Goal: Transaction & Acquisition: Book appointment/travel/reservation

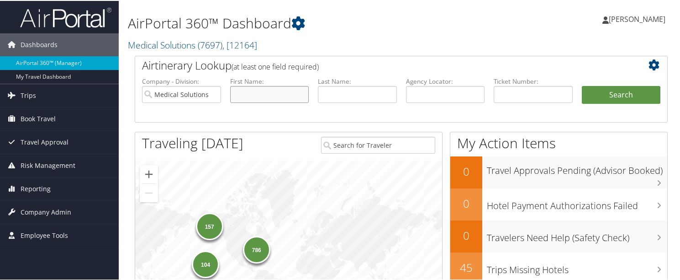
click at [258, 94] on input "text" at bounding box center [269, 93] width 79 height 17
type input "natasha"
type input "mann"
click at [582, 85] on button "Search" at bounding box center [621, 94] width 79 height 18
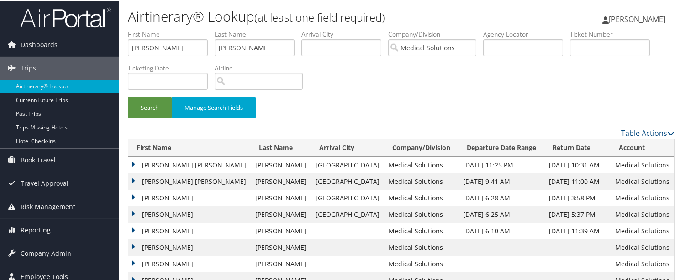
click at [164, 179] on td "NATASHA SUZANNE" at bounding box center [189, 180] width 122 height 16
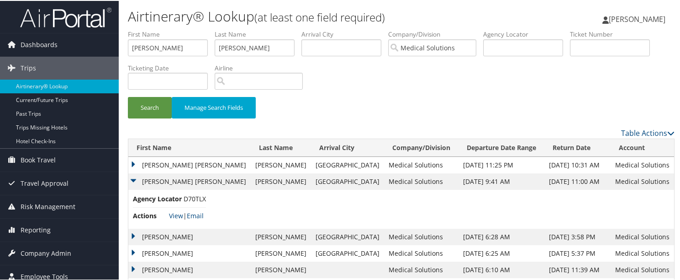
click at [164, 179] on td "NATASHA SUZANNE" at bounding box center [189, 180] width 122 height 16
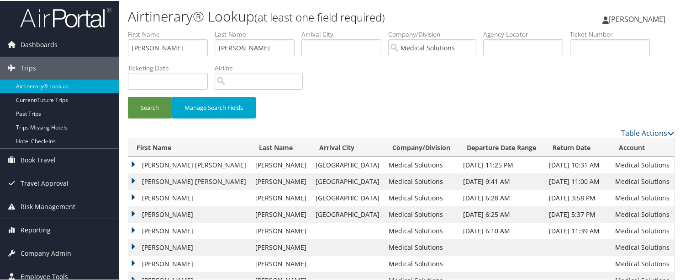
click at [148, 211] on td "Natasha" at bounding box center [189, 213] width 122 height 16
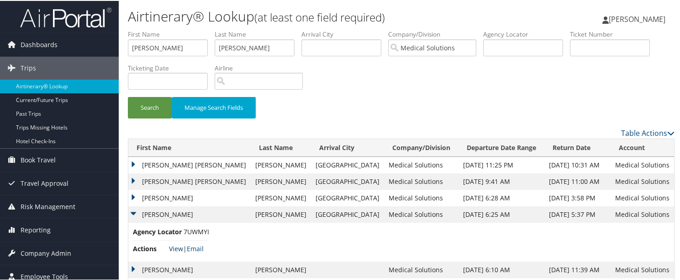
click at [172, 249] on link "View" at bounding box center [176, 247] width 14 height 9
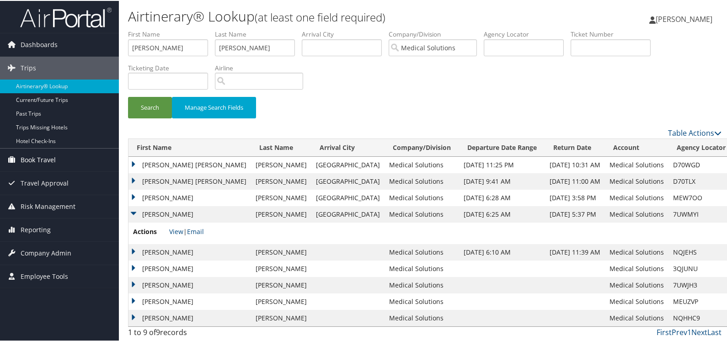
click at [11, 154] on icon at bounding box center [12, 159] width 14 height 14
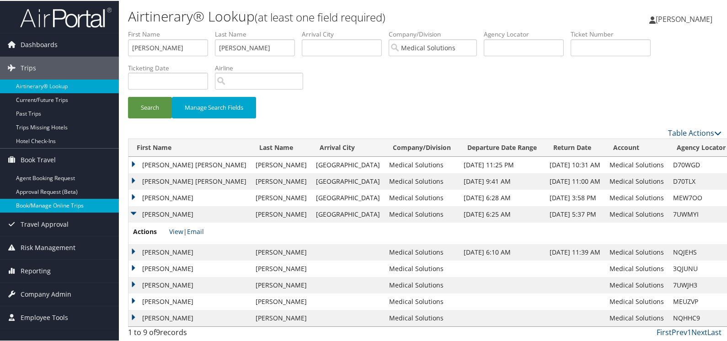
click at [55, 204] on link "Book/Manage Online Trips" at bounding box center [59, 205] width 119 height 14
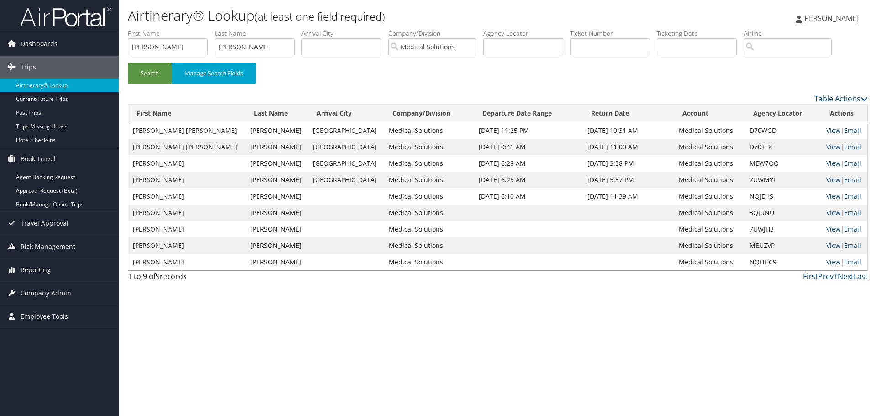
click at [684, 130] on link "View" at bounding box center [834, 130] width 14 height 9
click at [35, 203] on link "Book/Manage Online Trips" at bounding box center [59, 205] width 119 height 14
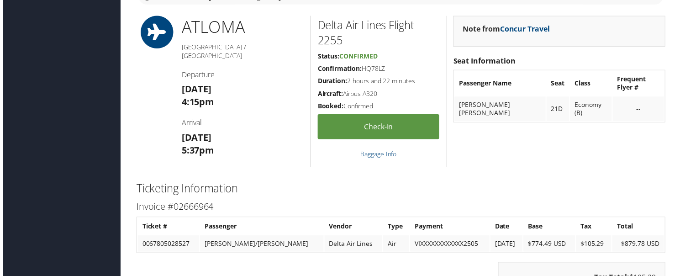
scroll to position [1005, 0]
